Goal: Find specific page/section: Find specific page/section

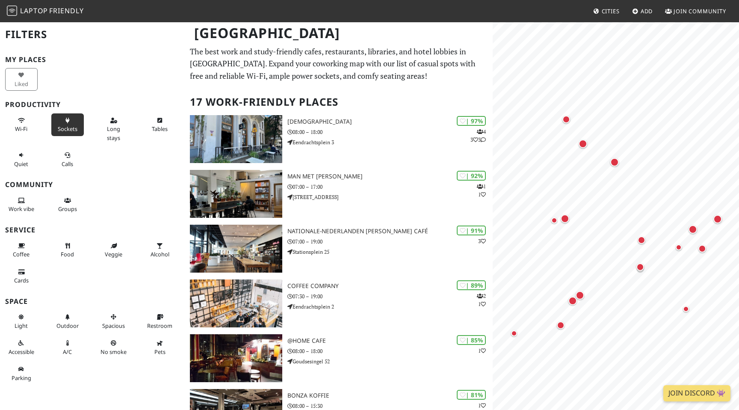
click at [65, 125] on span "Sockets" at bounding box center [68, 129] width 20 height 8
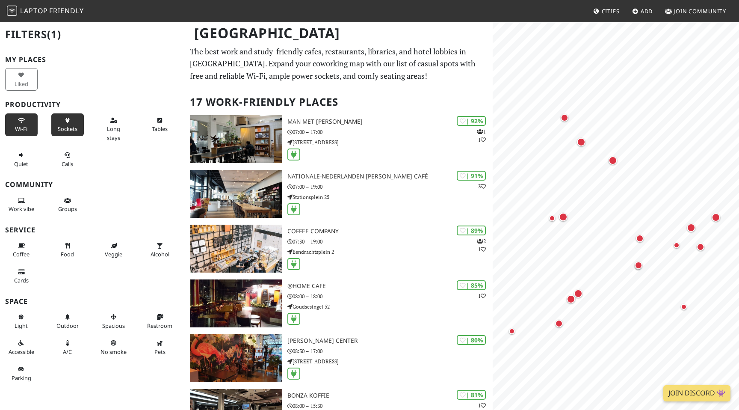
click at [25, 122] on button "Wi-Fi" at bounding box center [21, 124] width 33 height 23
click at [113, 129] on span "Long stays" at bounding box center [113, 133] width 13 height 16
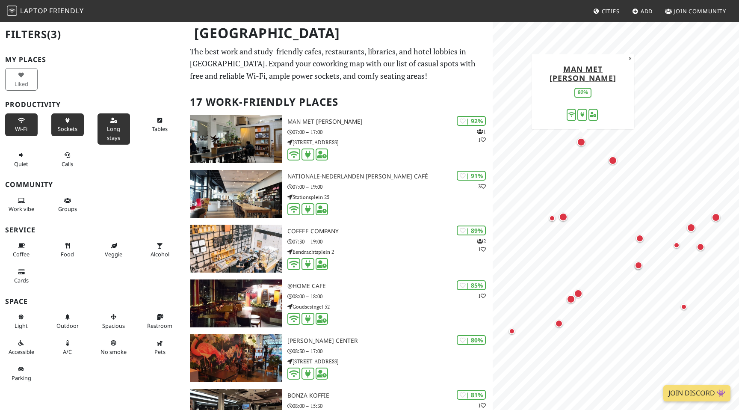
click at [111, 127] on span "Long stays" at bounding box center [113, 133] width 13 height 16
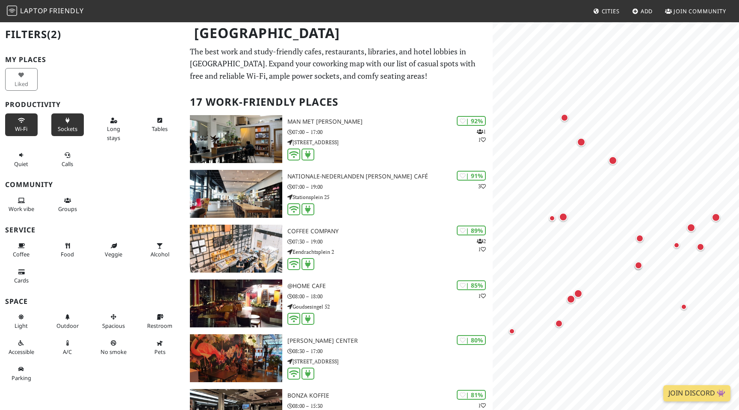
click at [76, 128] on span "Sockets" at bounding box center [68, 129] width 20 height 8
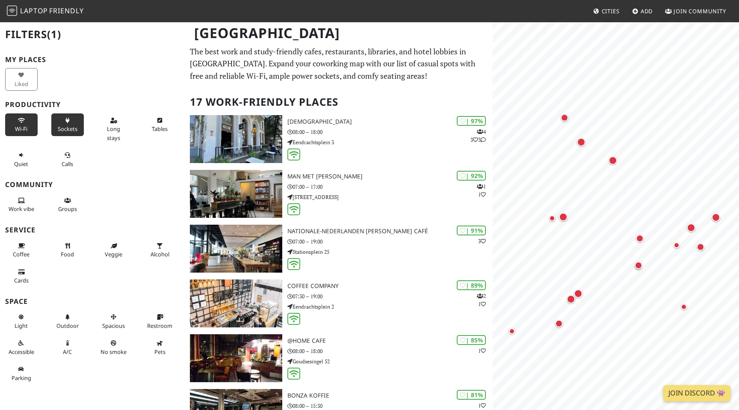
click at [71, 127] on span "Sockets" at bounding box center [68, 129] width 20 height 8
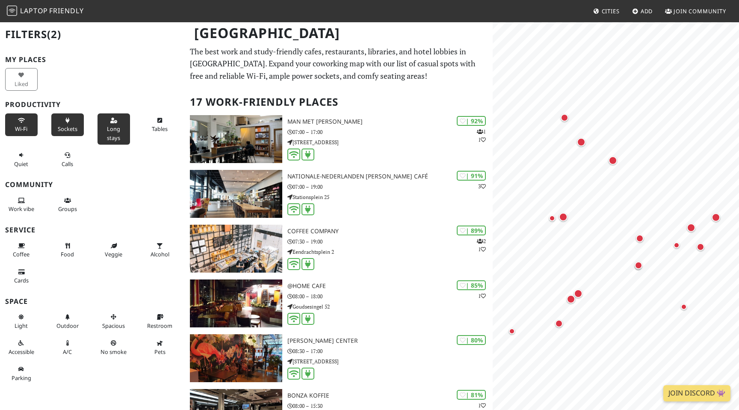
click at [112, 125] on span "Long stays" at bounding box center [113, 133] width 13 height 16
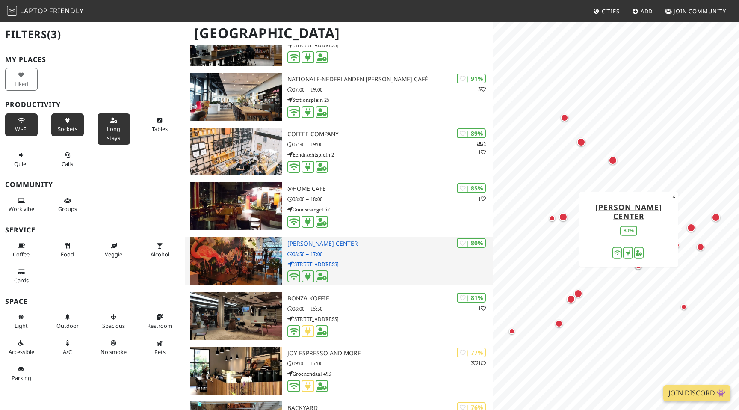
scroll to position [92, 0]
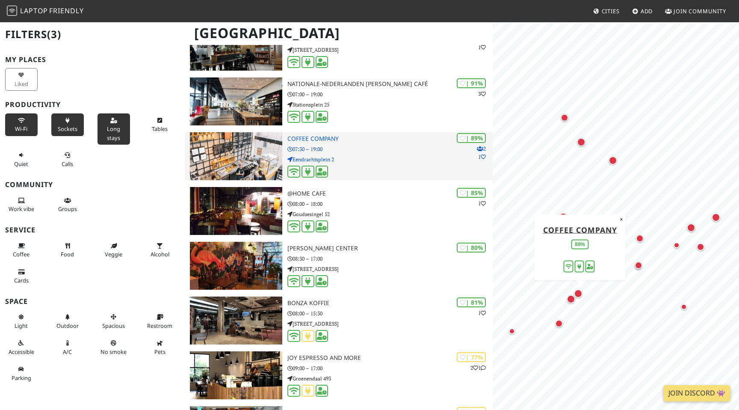
click at [345, 154] on div "| 89% 2 1 Coffee Company 07:30 – 19:00 Eendrachtsplein 2" at bounding box center [389, 156] width 205 height 48
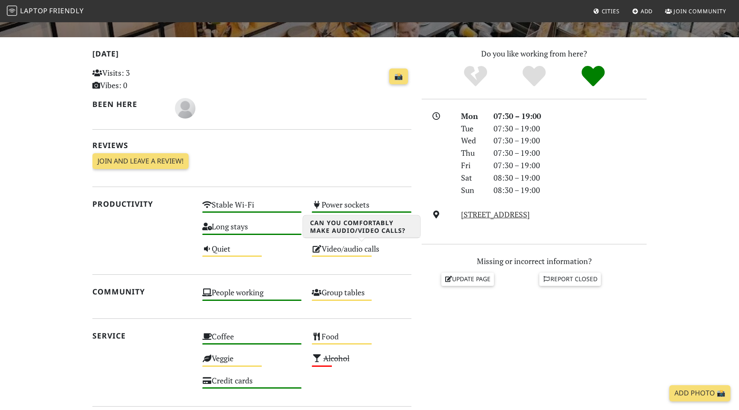
scroll to position [176, 0]
